Goal: Transaction & Acquisition: Purchase product/service

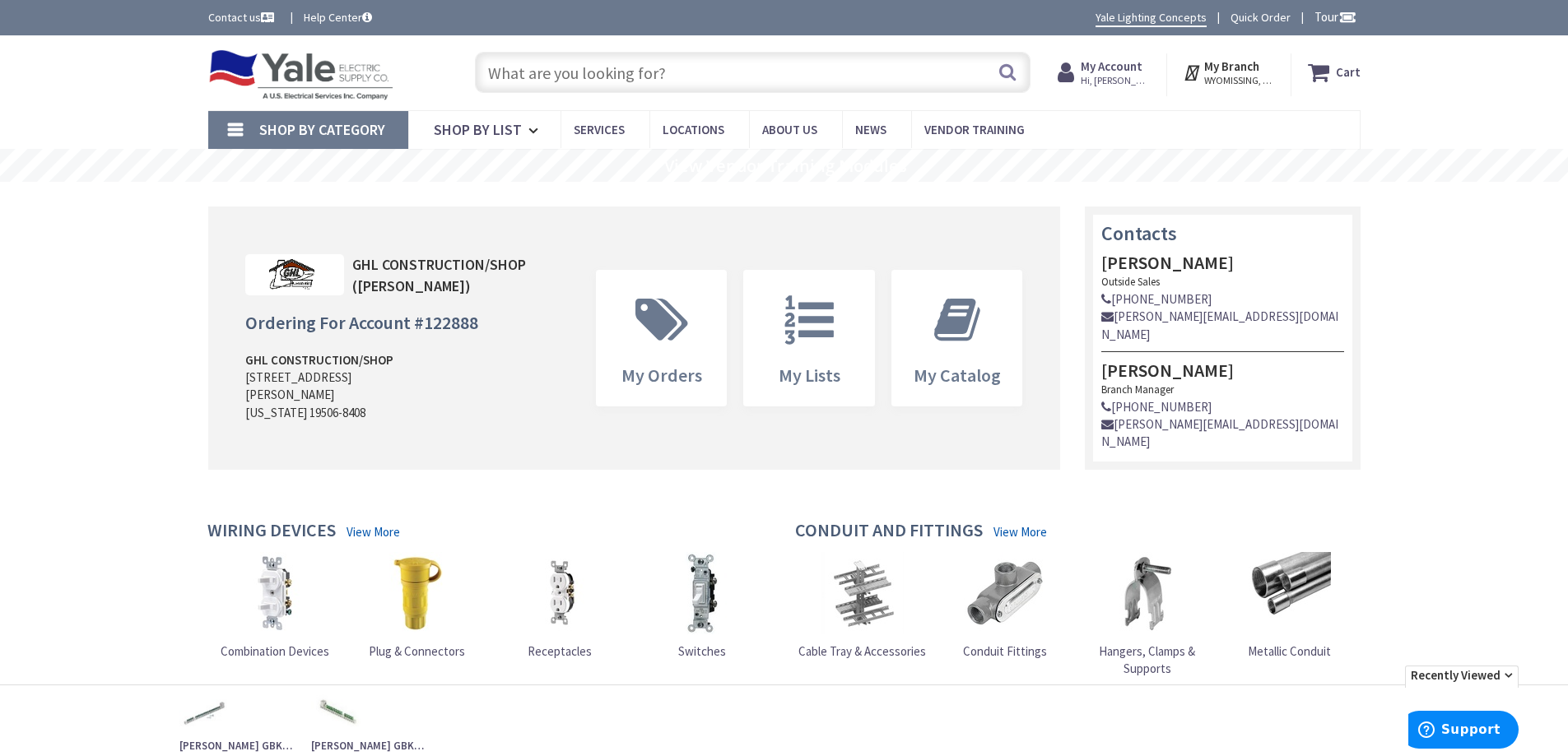
click at [501, 73] on input "text" at bounding box center [753, 73] width 556 height 41
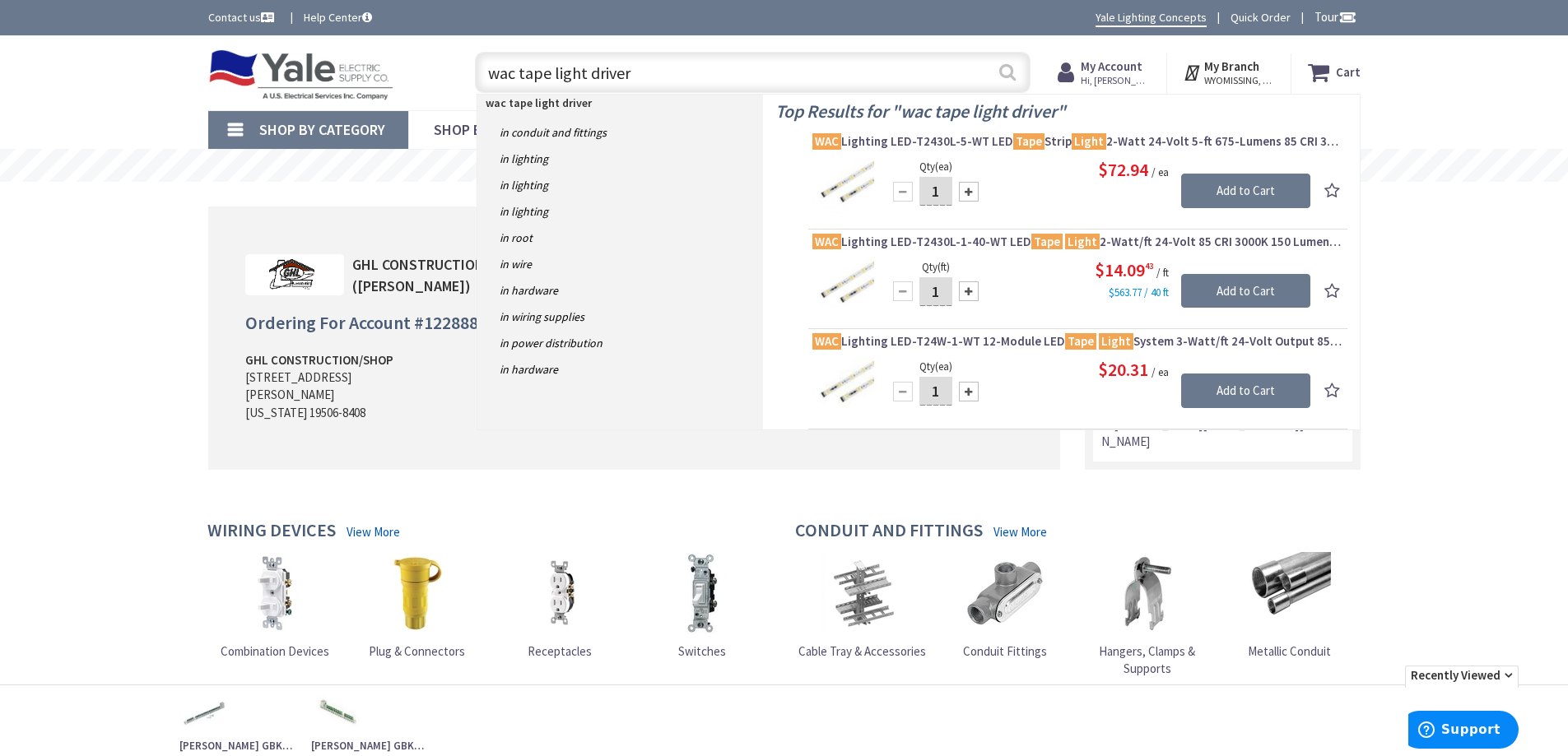
type input "wac tape light driver"
click at [1010, 77] on button "Search" at bounding box center [1007, 72] width 21 height 37
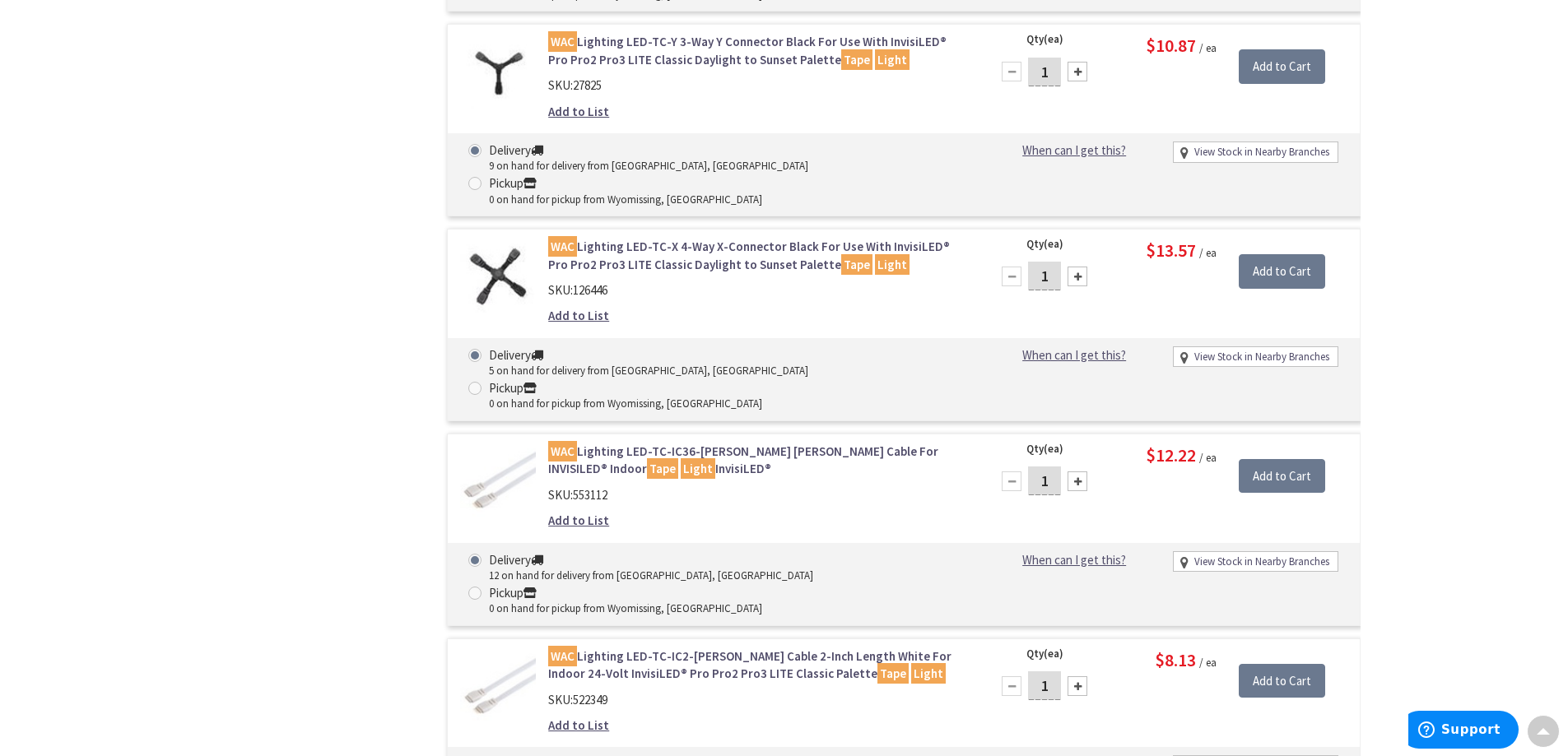
scroll to position [6251, 0]
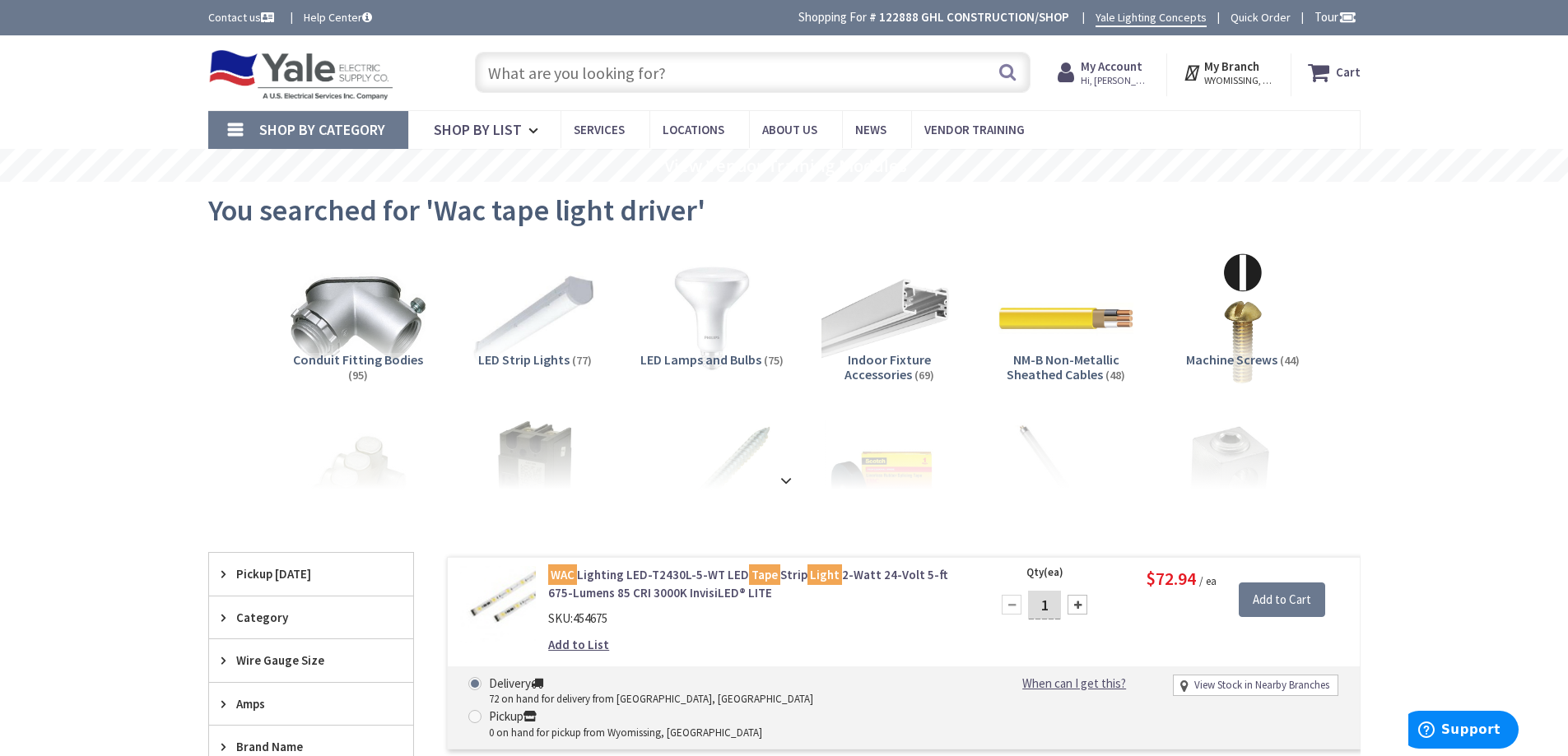
click at [584, 70] on input "text" at bounding box center [753, 73] width 556 height 41
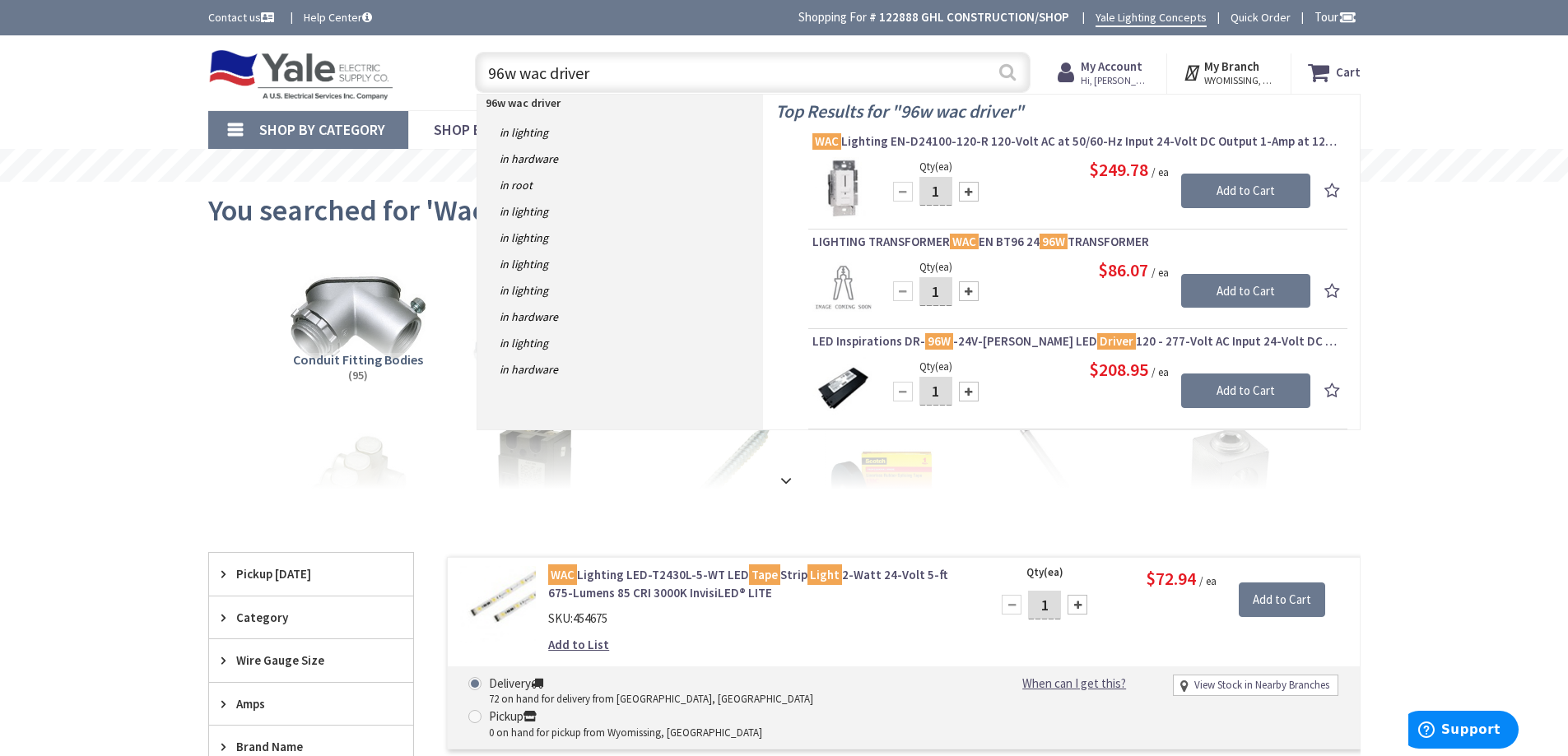
type input "96w wac driver"
click at [1002, 70] on button "Search" at bounding box center [1007, 72] width 21 height 37
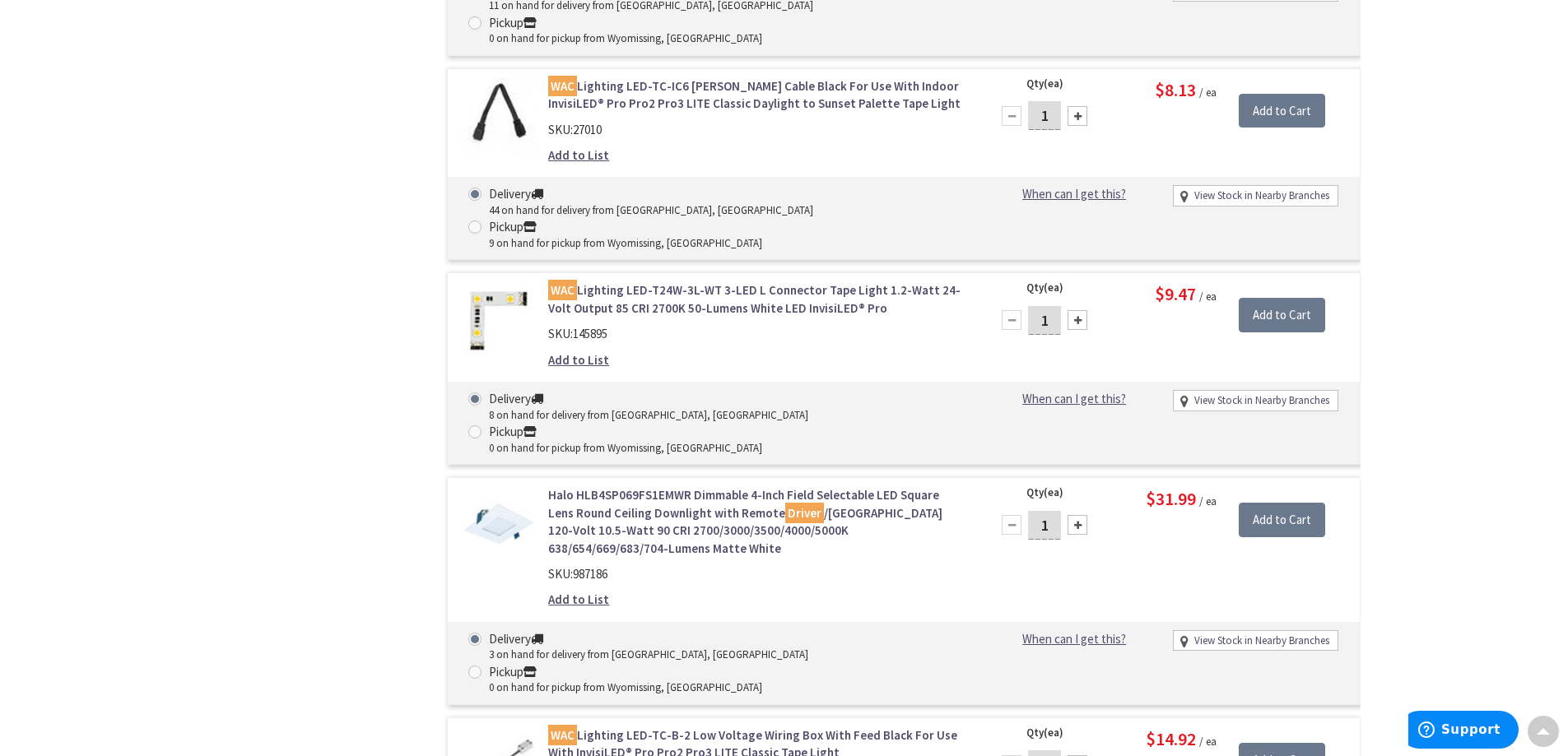
scroll to position [9458, 0]
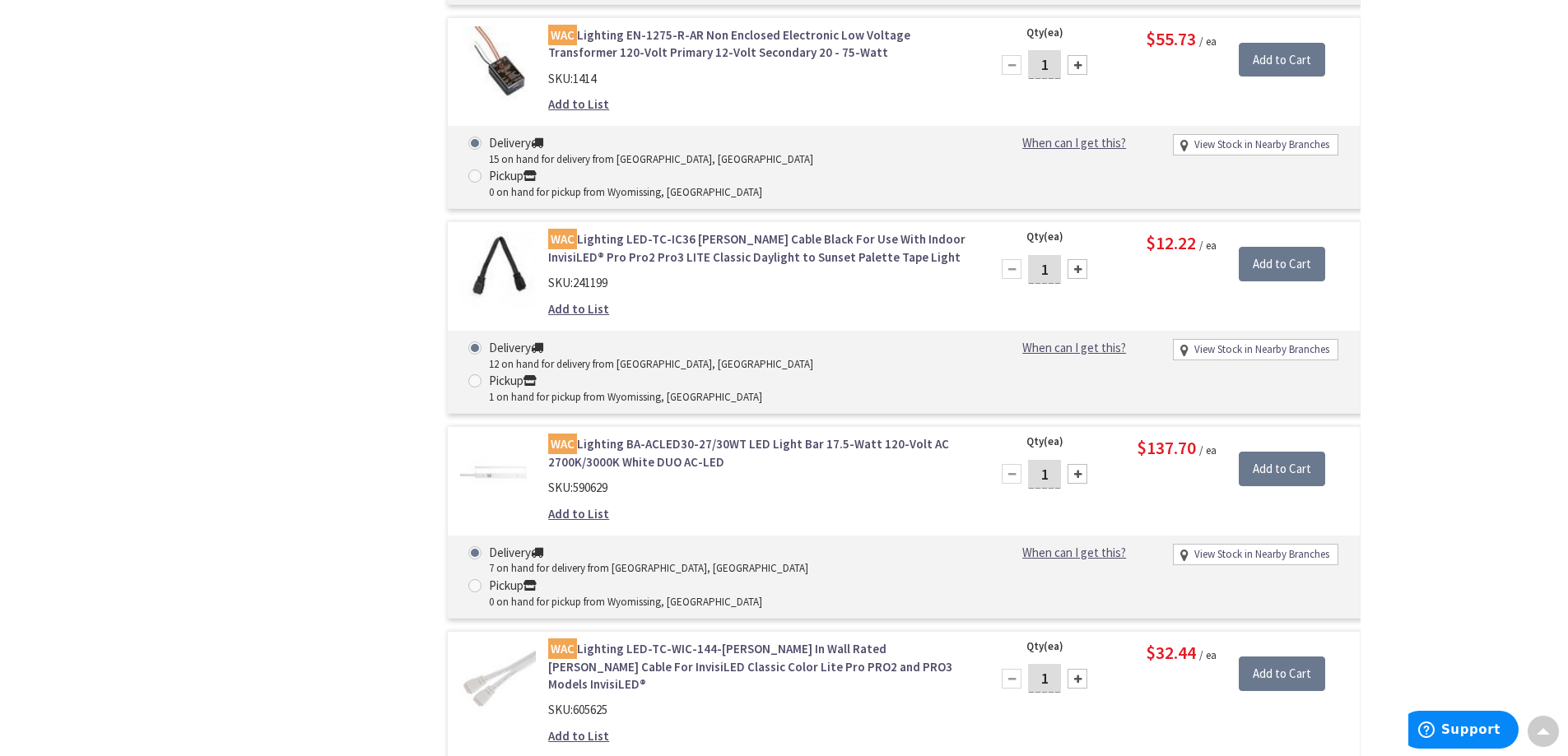
drag, startPoint x: 761, startPoint y: 355, endPoint x: 774, endPoint y: 325, distance: 32.7
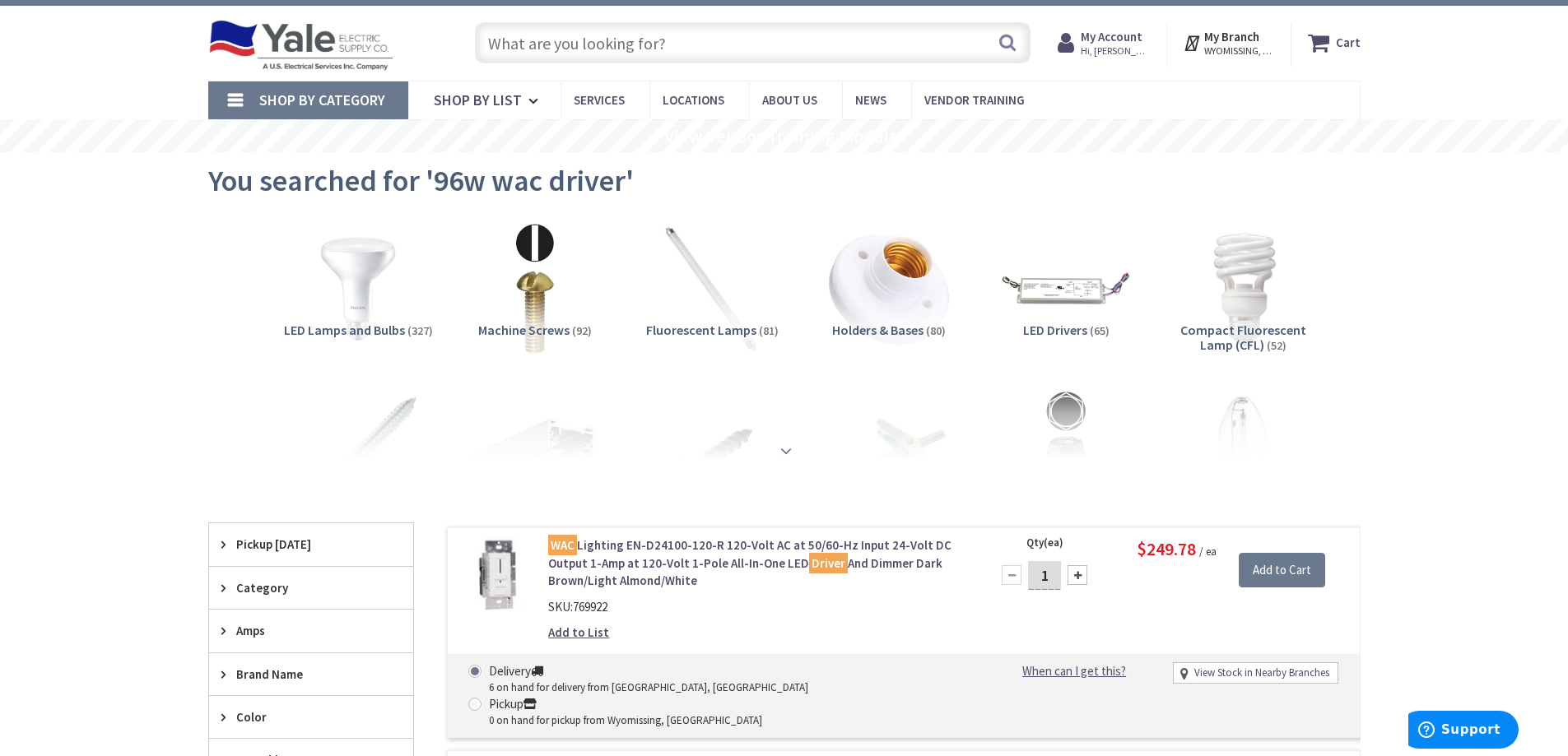
scroll to position [0, 0]
